Goal: Information Seeking & Learning: Learn about a topic

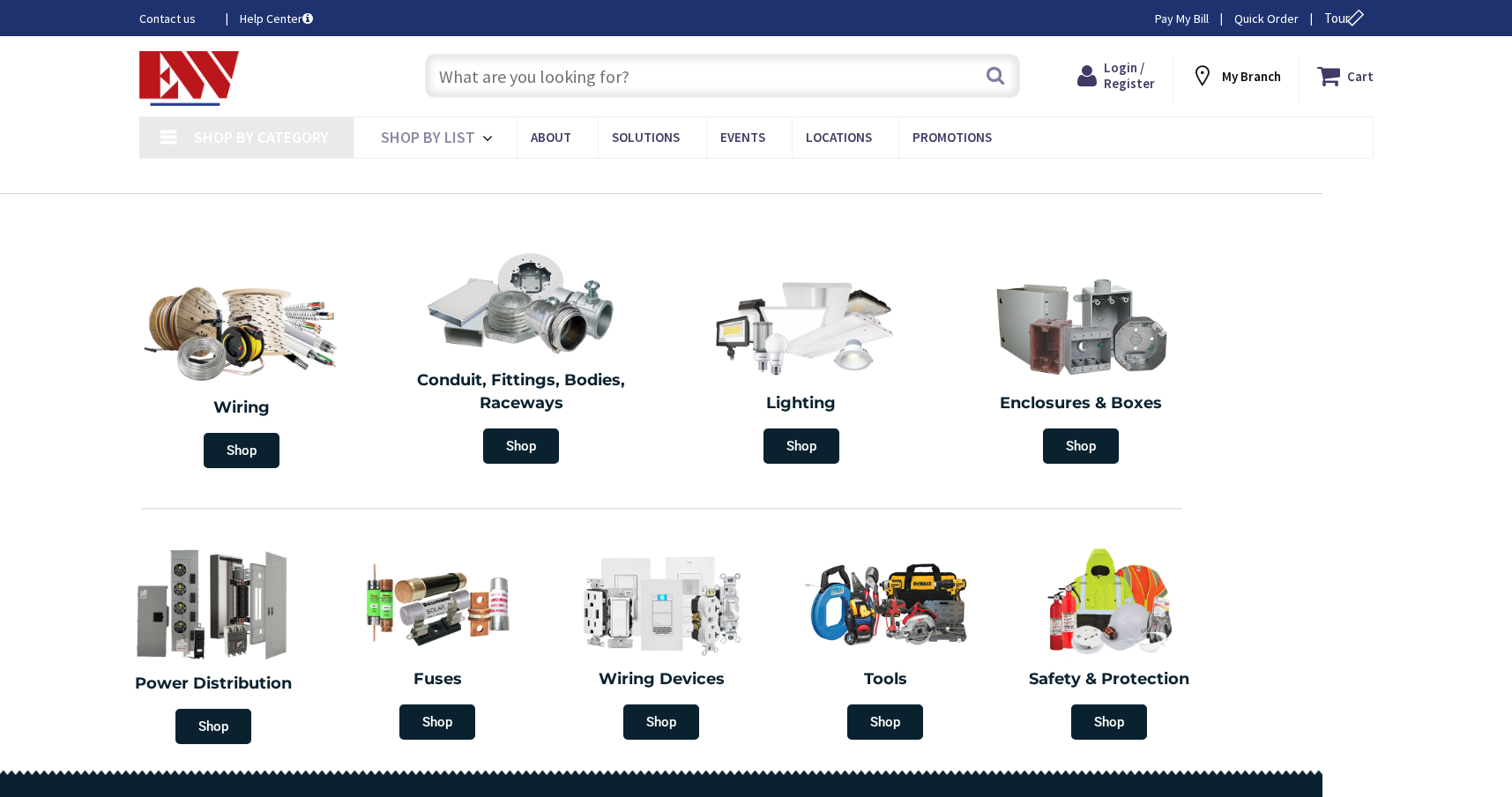
type input "S Water Ln, Tappahannock, VA 22560, [GEOGRAPHIC_DATA]"
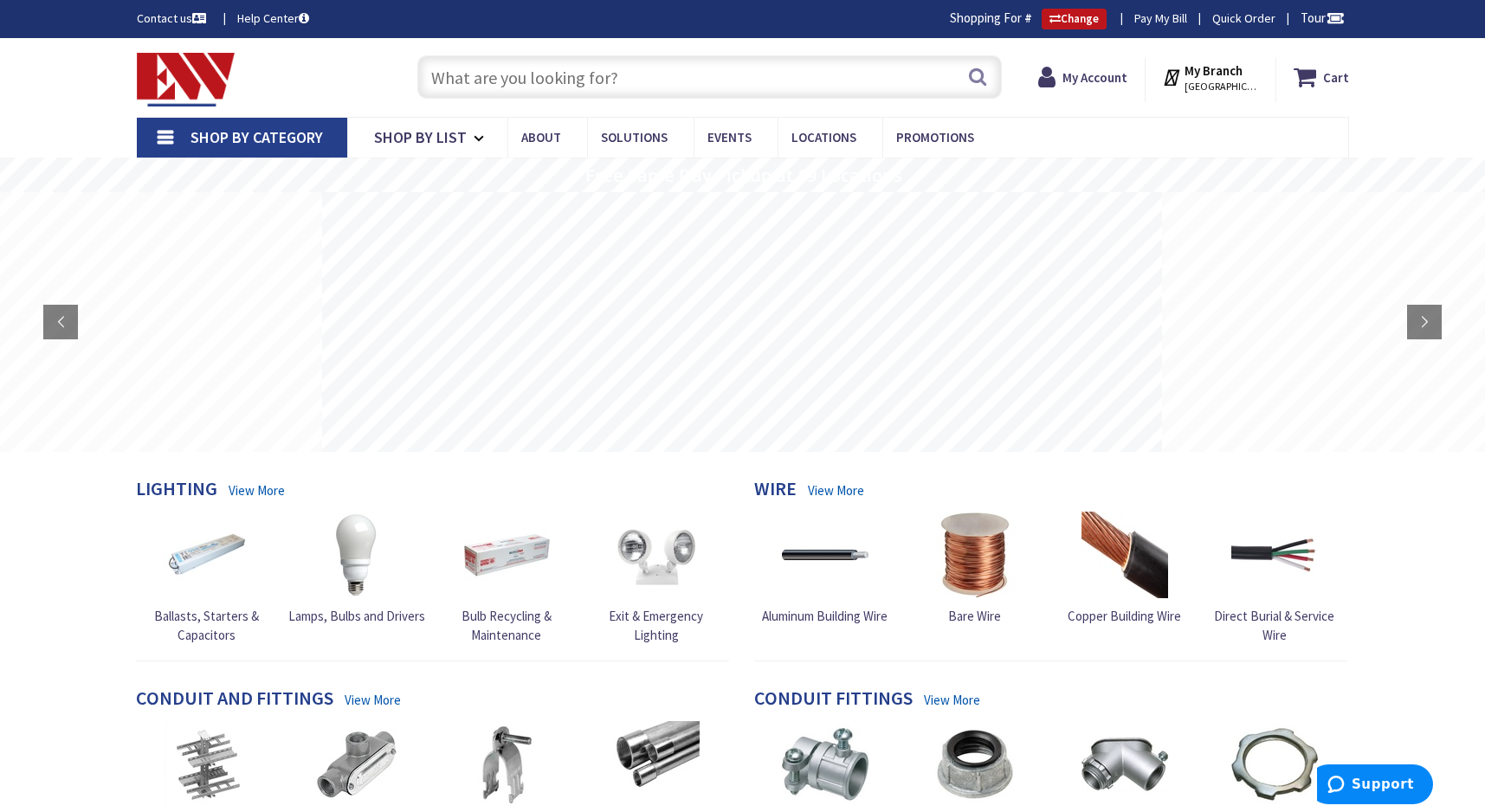
drag, startPoint x: 527, startPoint y: 72, endPoint x: 591, endPoint y: 20, distance: 82.5
click at [527, 72] on input "text" at bounding box center [709, 77] width 585 height 43
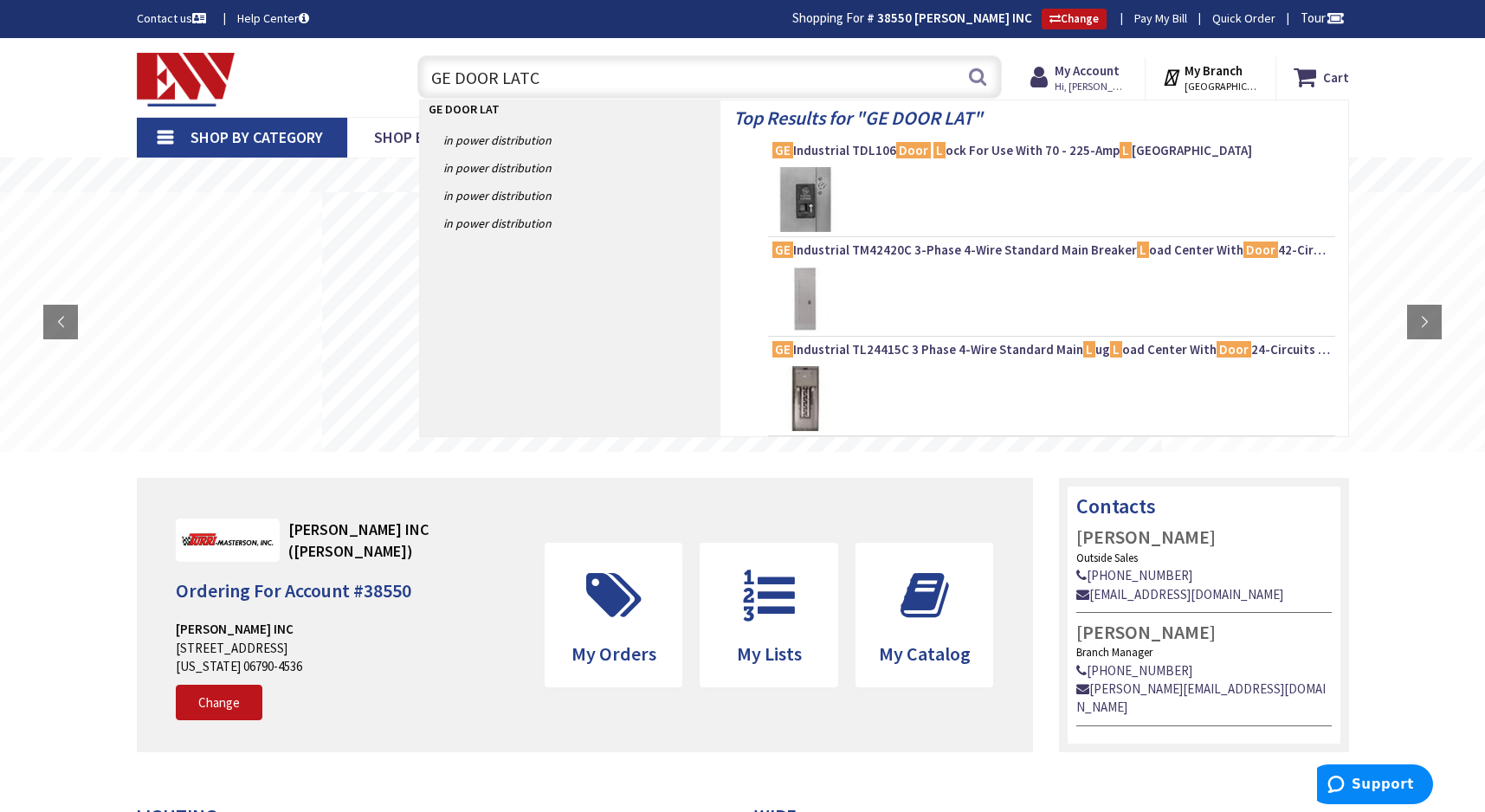
type input "GE DOOR LATCH"
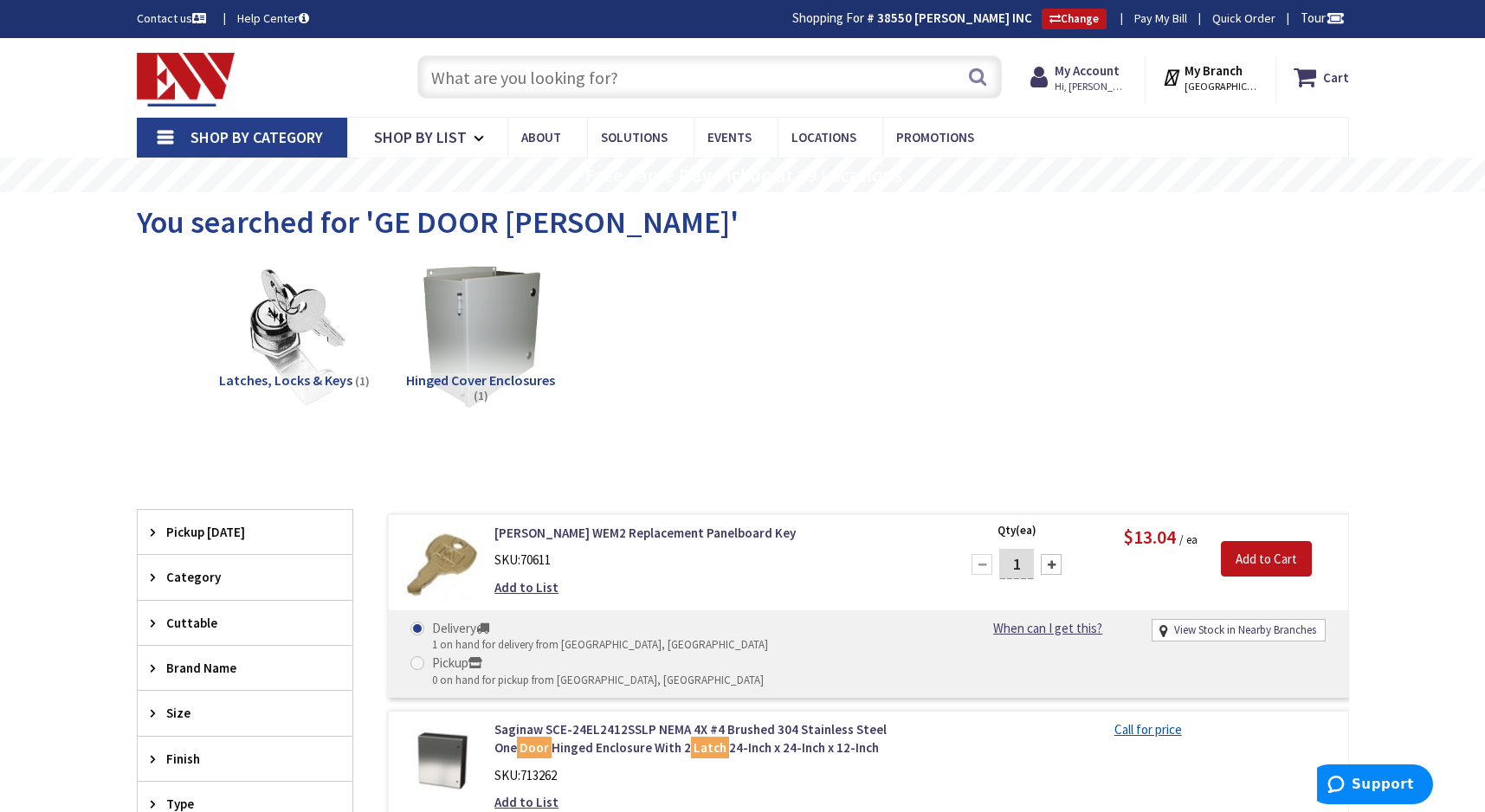
click at [474, 380] on span "Hinged Cover Enclosures" at bounding box center [480, 380] width 149 height 17
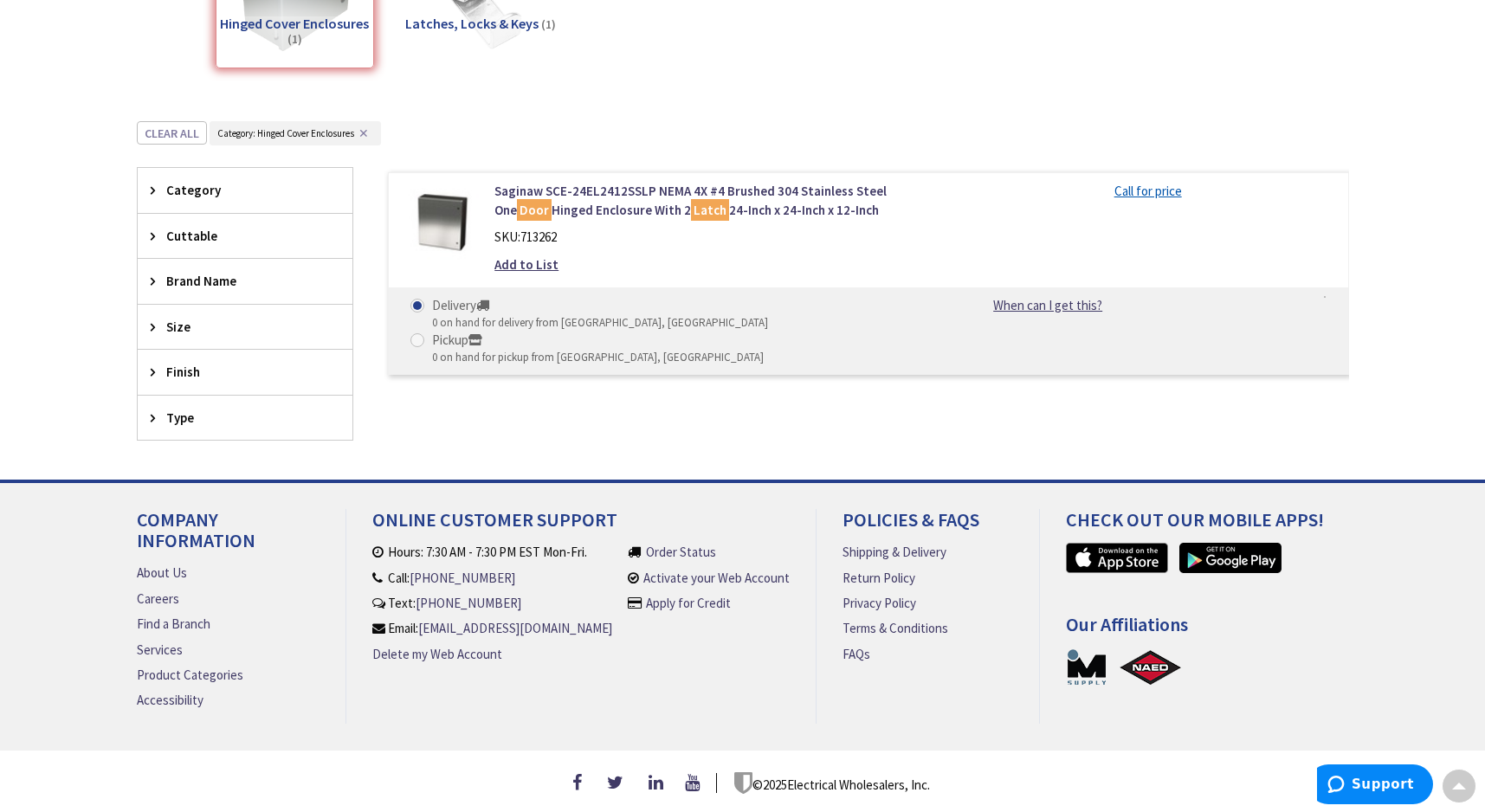
scroll to position [18, 0]
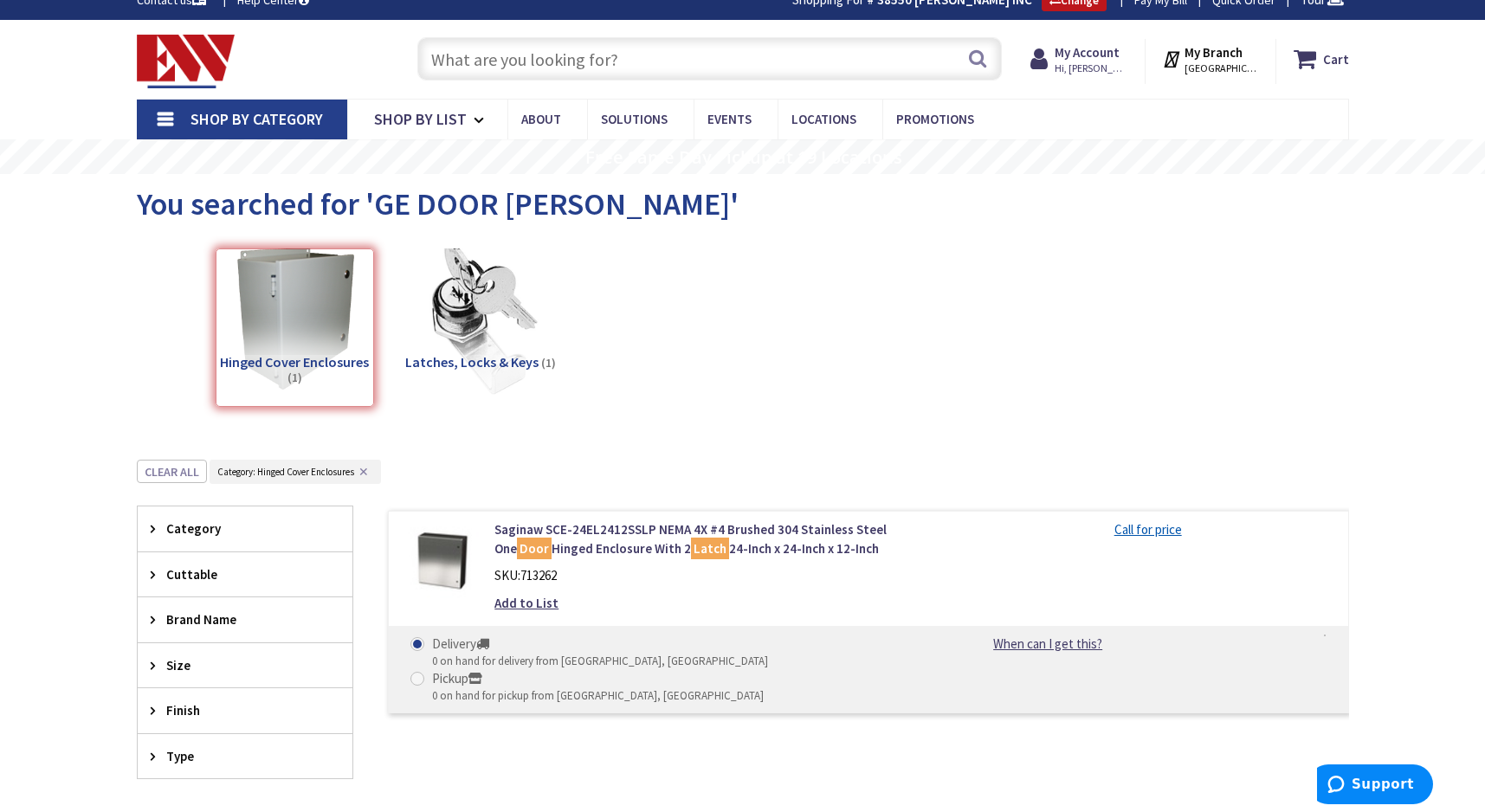
click at [461, 351] on img at bounding box center [479, 317] width 156 height 156
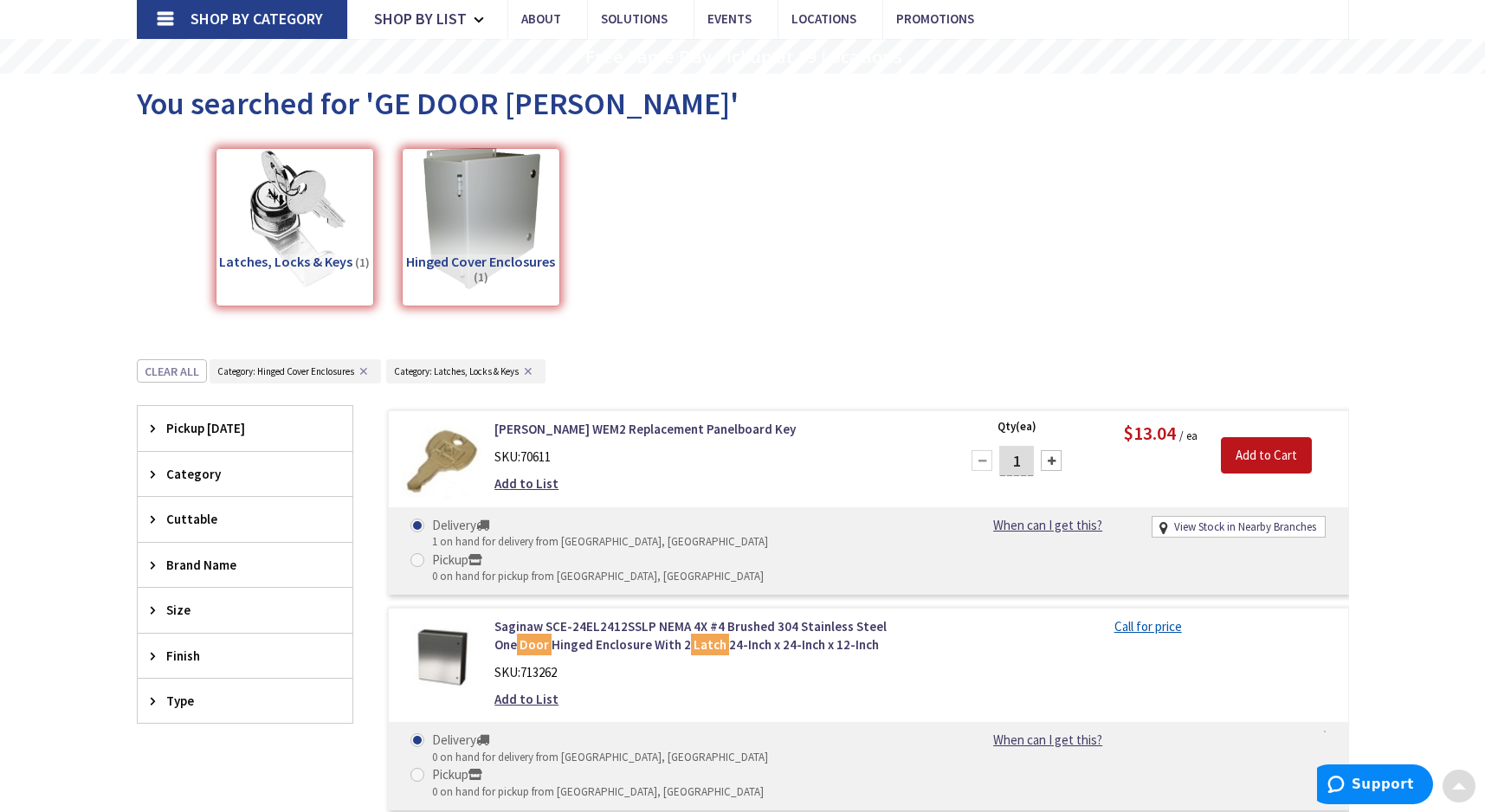
scroll to position [435, 0]
